Goal: Transaction & Acquisition: Purchase product/service

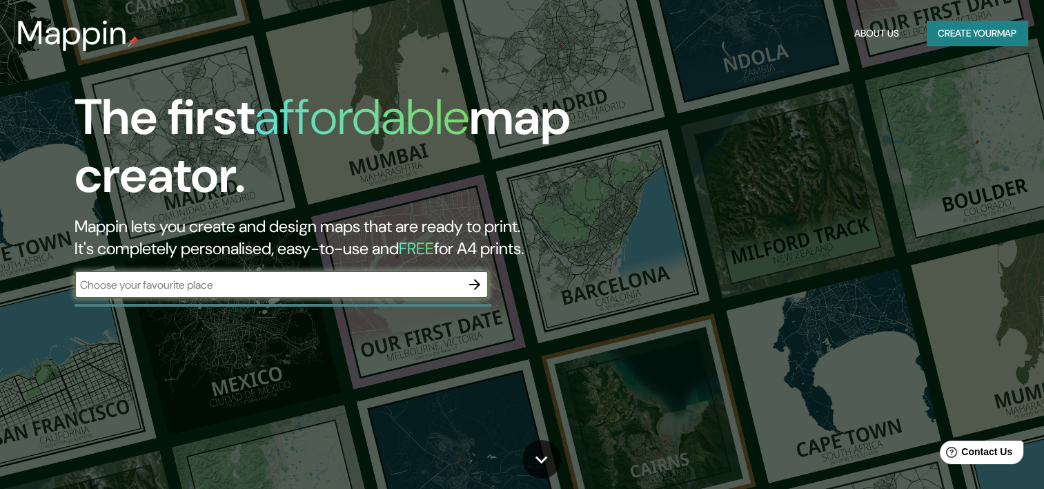
click at [972, 33] on button "Create your map" at bounding box center [977, 34] width 101 height 26
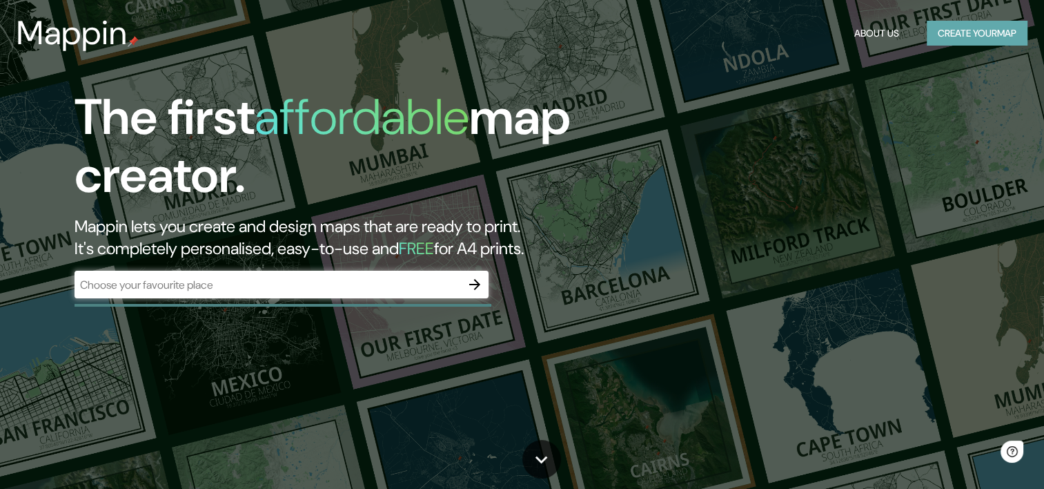
click at [954, 35] on button "Create your map" at bounding box center [977, 34] width 101 height 26
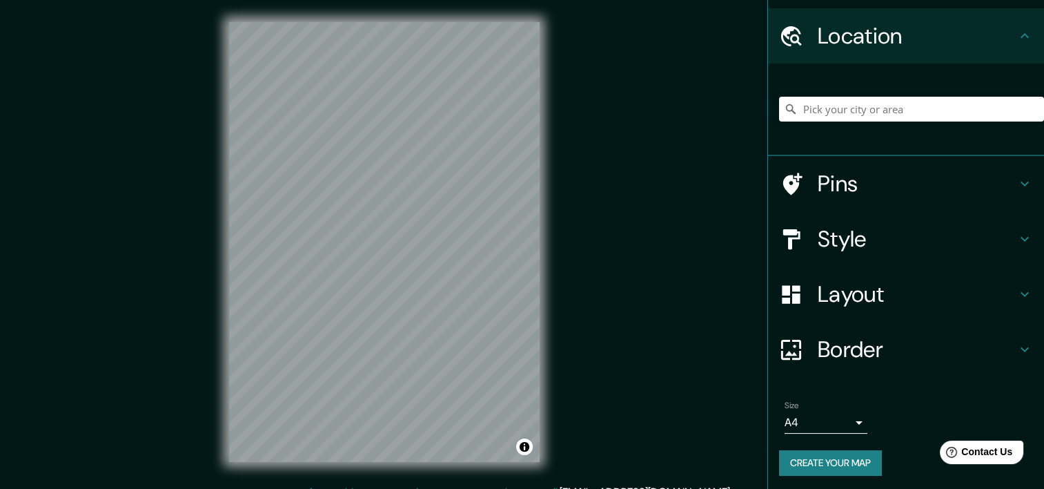
scroll to position [39, 0]
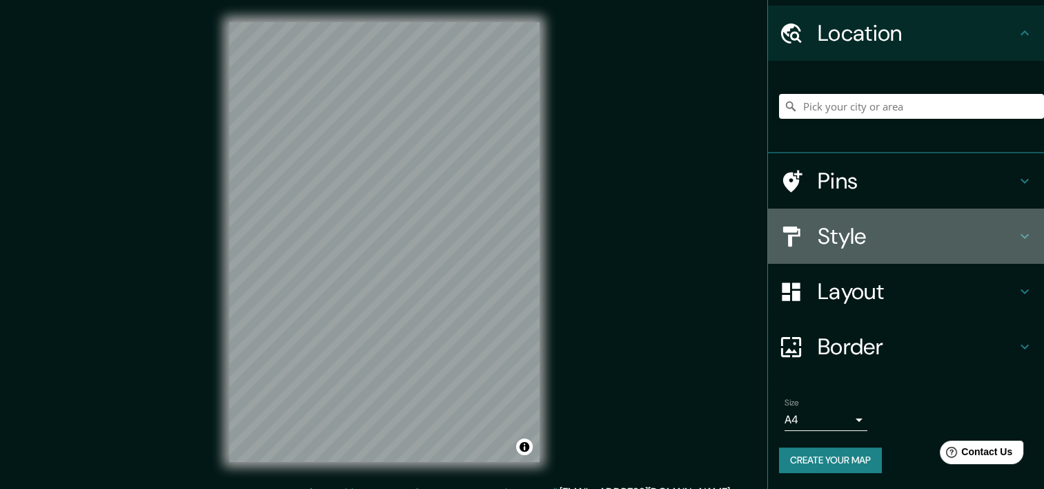
click at [822, 239] on h4 "Style" at bounding box center [917, 236] width 199 height 28
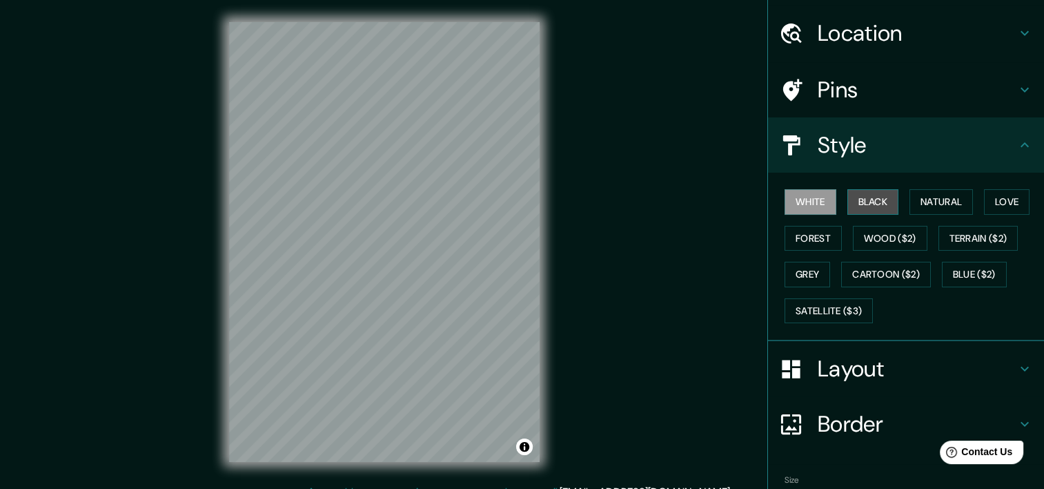
click at [861, 197] on button "Black" at bounding box center [873, 202] width 52 height 26
click at [945, 201] on button "Natural" at bounding box center [941, 202] width 63 height 26
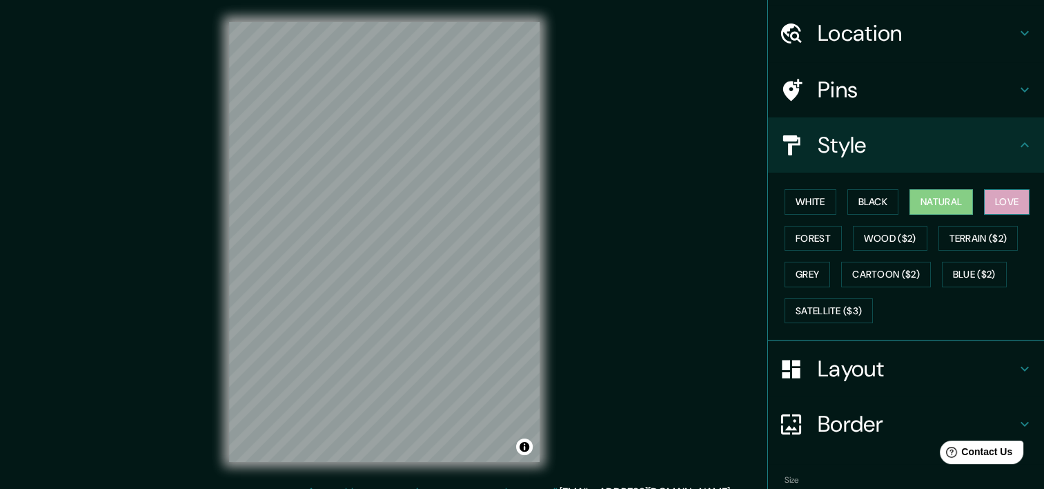
click at [1006, 199] on button "Love" at bounding box center [1007, 202] width 46 height 26
click at [806, 243] on button "Forest" at bounding box center [813, 239] width 57 height 26
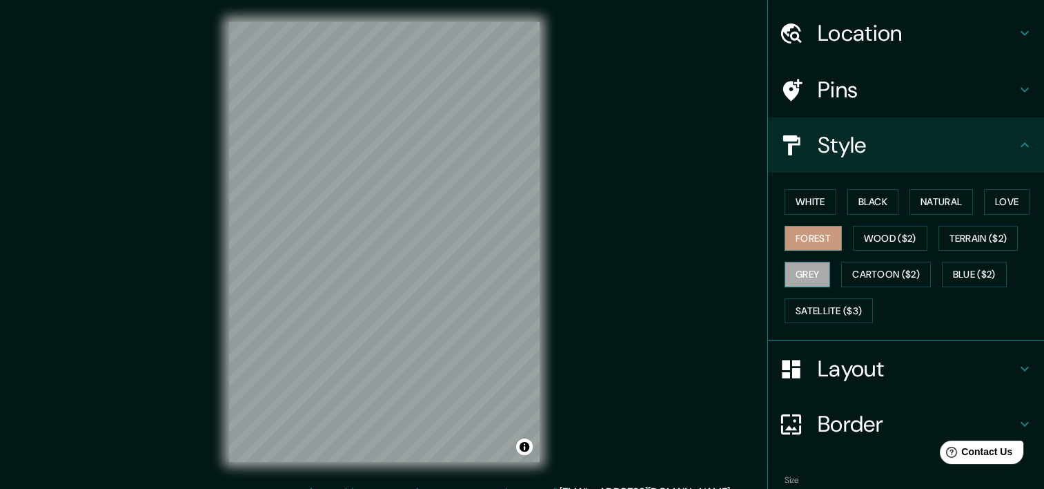
click at [810, 266] on button "Grey" at bounding box center [808, 275] width 46 height 26
click at [882, 271] on button "Cartoon ($2)" at bounding box center [886, 275] width 90 height 26
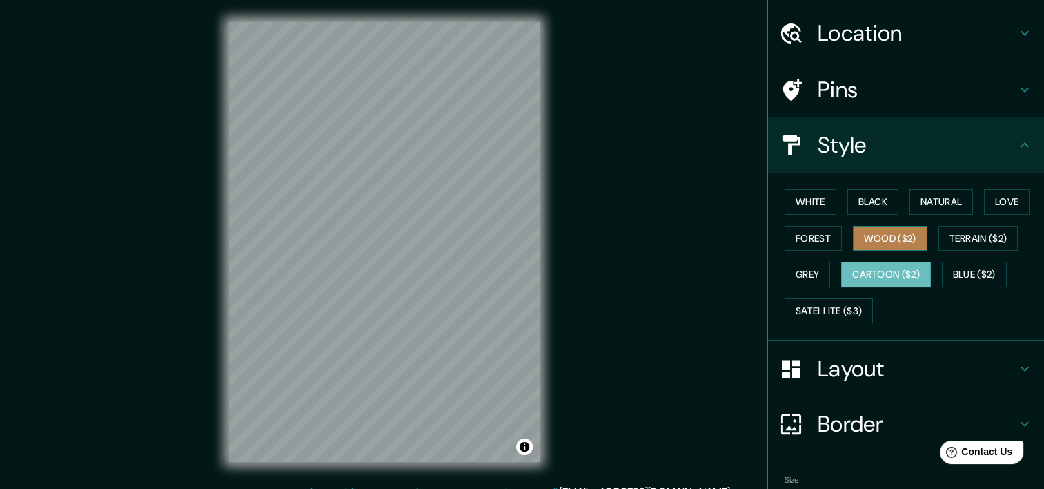
click at [876, 239] on button "Wood ($2)" at bounding box center [890, 239] width 75 height 26
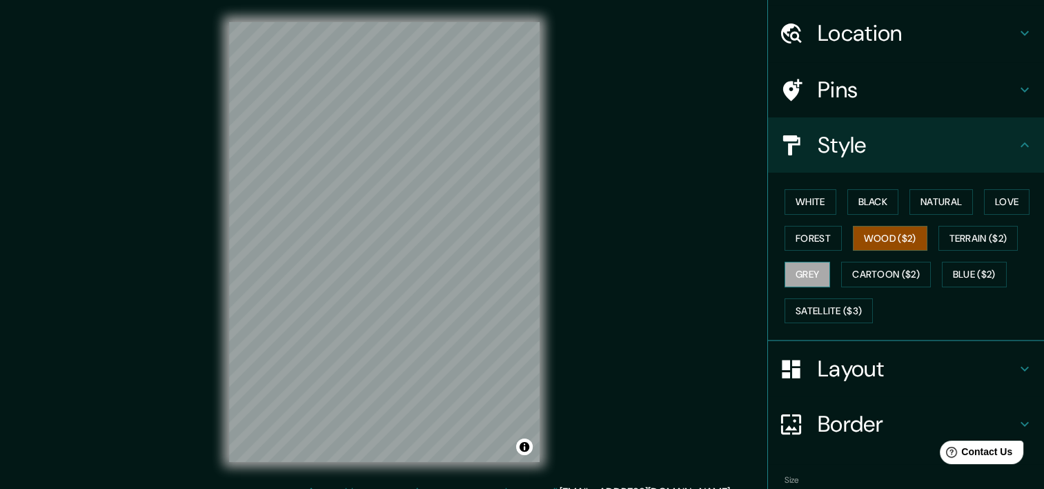
click at [806, 268] on button "Grey" at bounding box center [808, 275] width 46 height 26
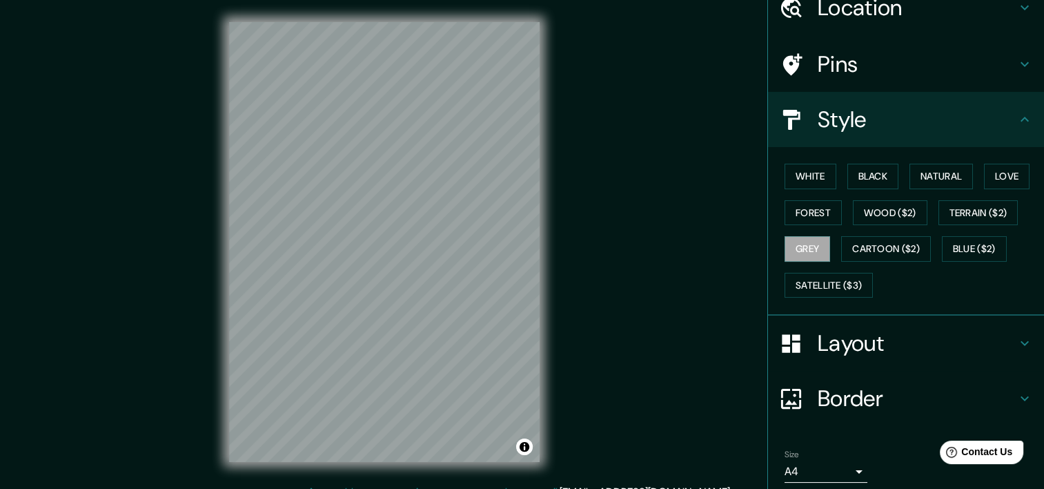
scroll to position [114, 0]
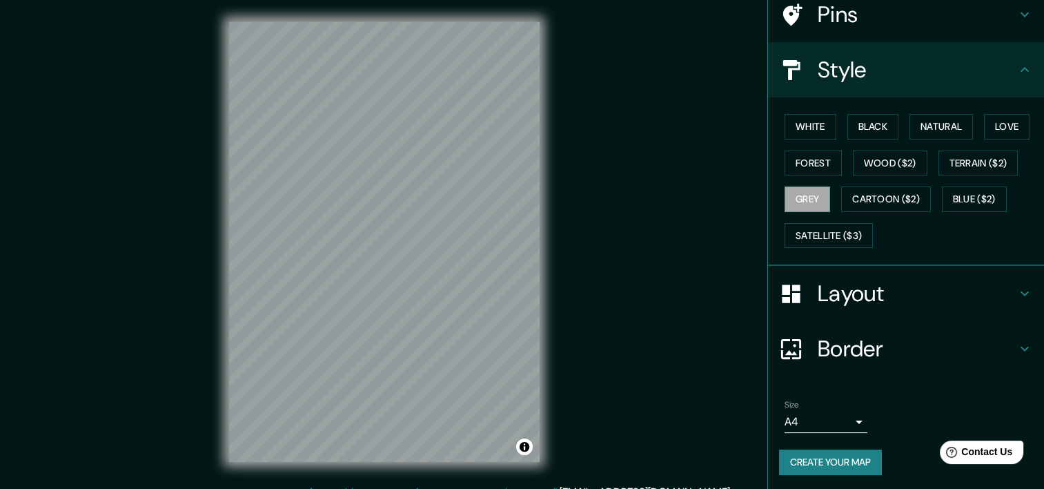
click at [844, 414] on body "Mappin Location Pins Style White Black Natural Love Forest Wood ($2) Terrain ($…" at bounding box center [522, 244] width 1044 height 489
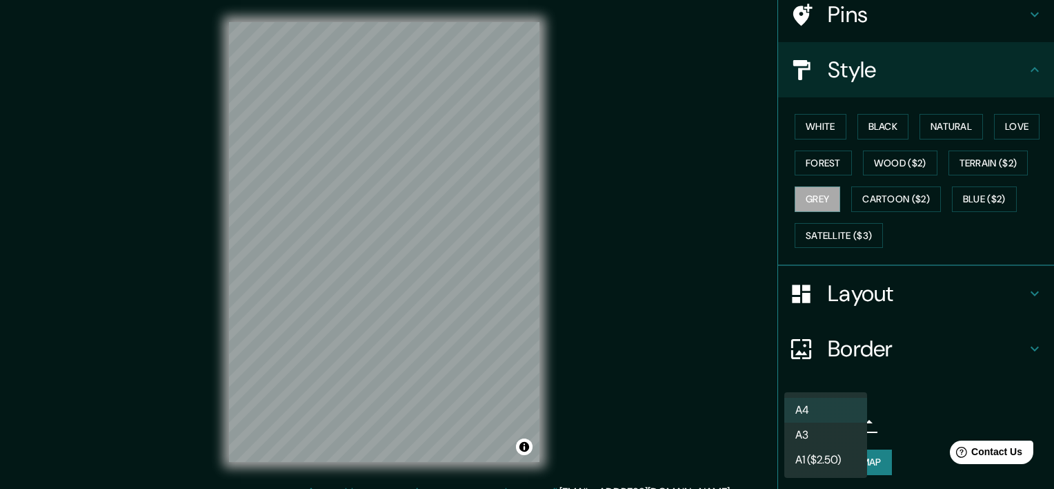
click at [845, 430] on li "A3" at bounding box center [826, 434] width 83 height 25
type input "a4"
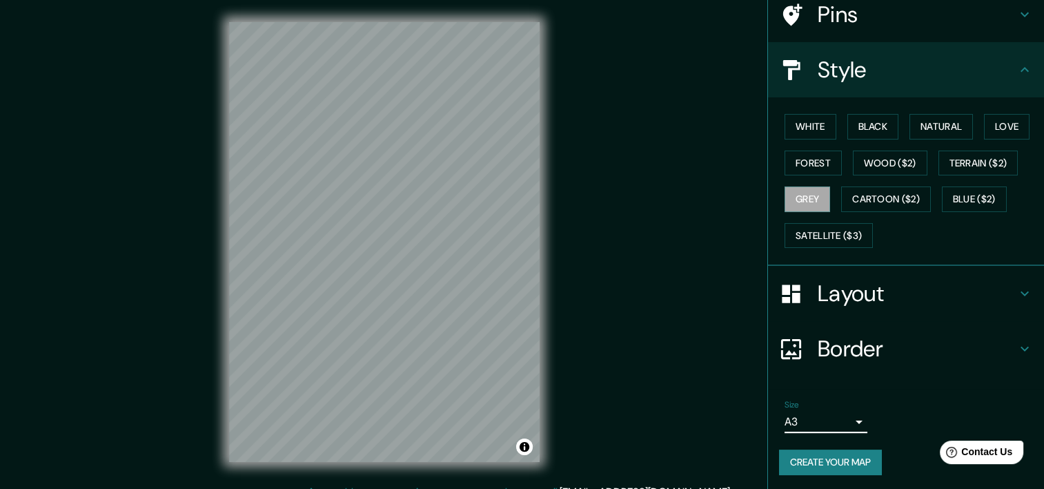
click at [857, 455] on button "Create your map" at bounding box center [830, 462] width 103 height 26
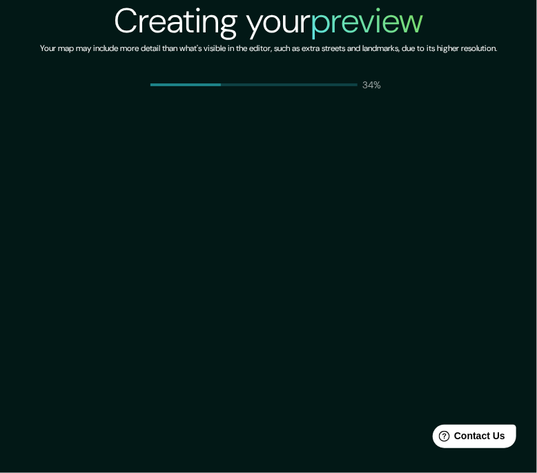
click at [364, 77] on div "Creating your preview Your map may include more detail than what's visible in t…" at bounding box center [268, 46] width 457 height 92
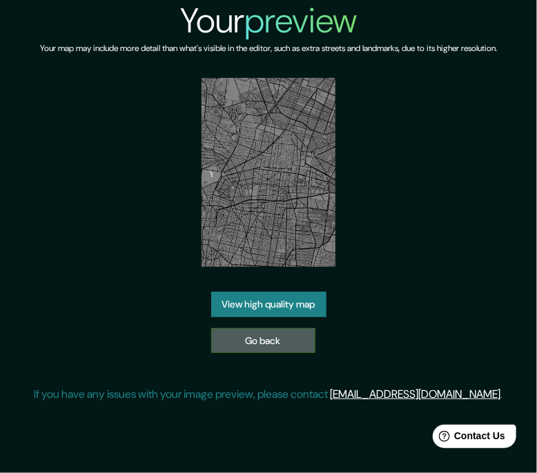
click at [292, 340] on link "Go back" at bounding box center [263, 341] width 104 height 26
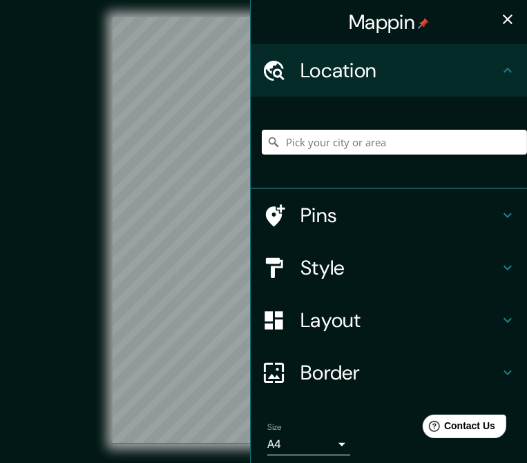
click at [29, 119] on div "© Mapbox © OpenStreetMap Improve this map" at bounding box center [263, 230] width 474 height 417
